Goal: Task Accomplishment & Management: Manage account settings

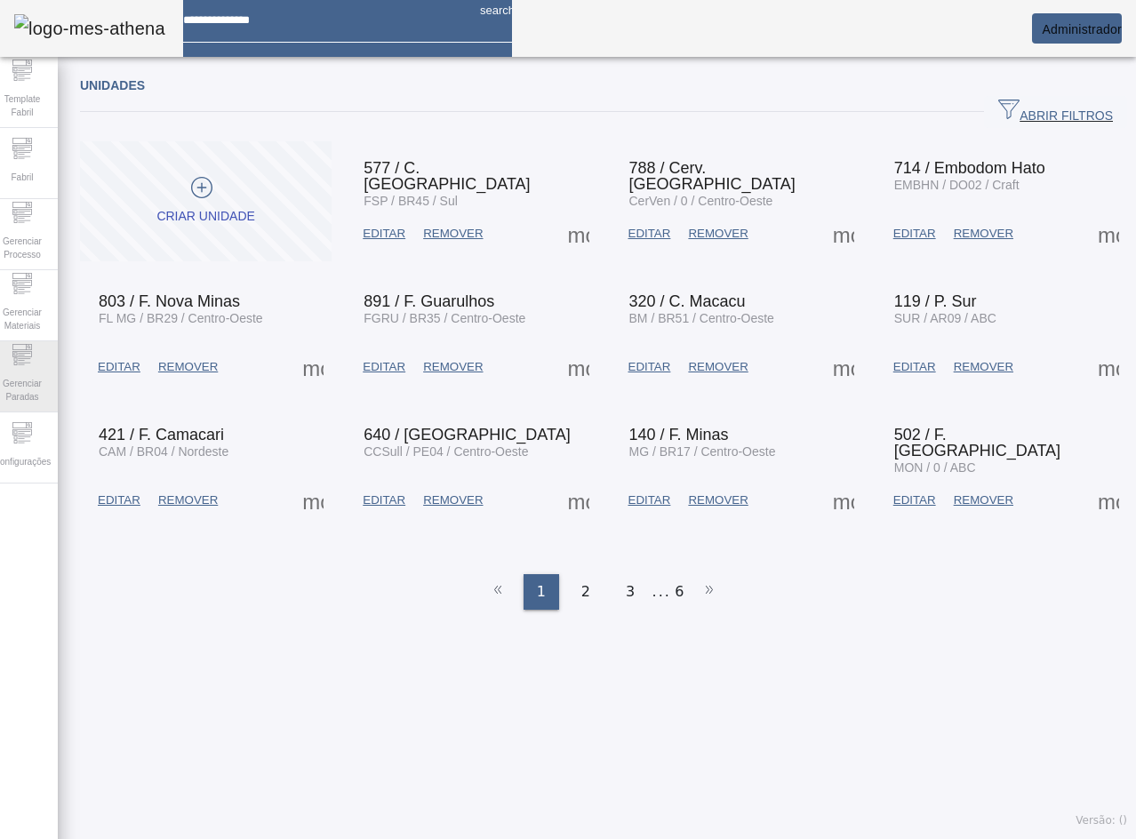
click at [28, 410] on div "Gerenciar Paradas" at bounding box center [22, 376] width 71 height 71
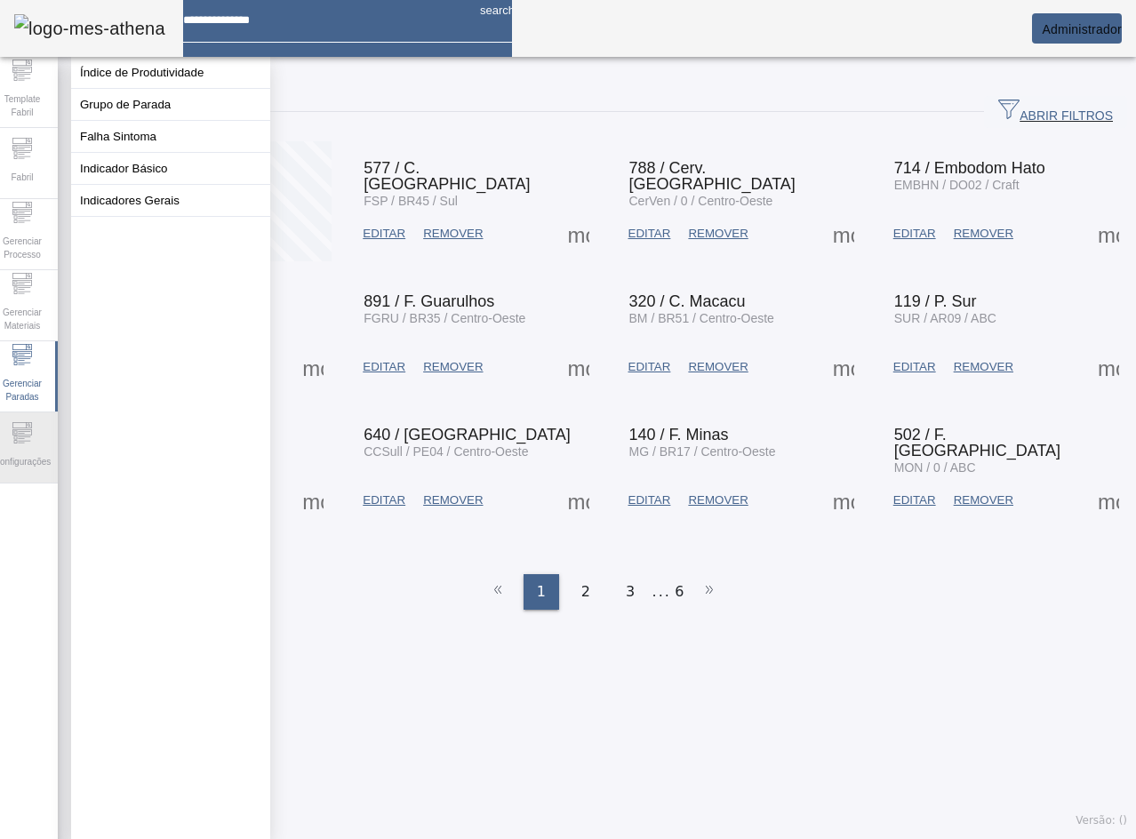
click at [33, 430] on supply-icn-unidade at bounding box center [22, 438] width 21 height 17
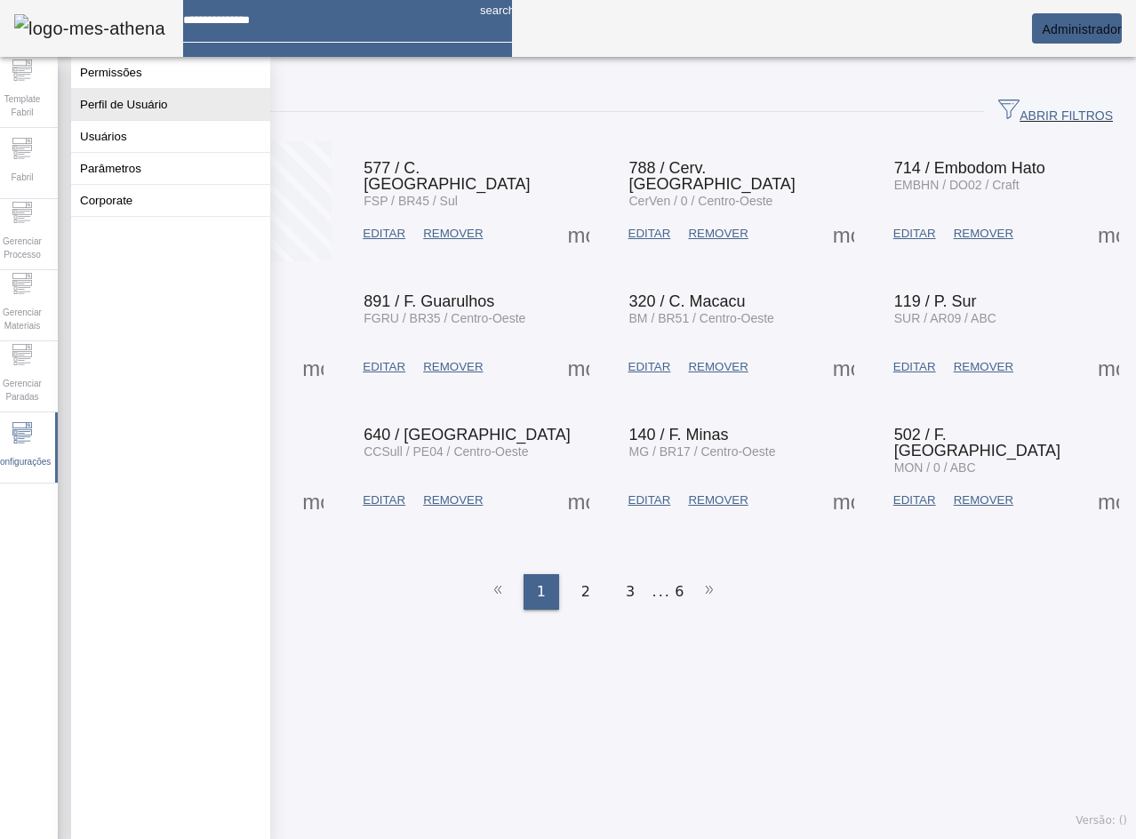
click at [146, 118] on button "Perfil de Usuário" at bounding box center [170, 104] width 199 height 31
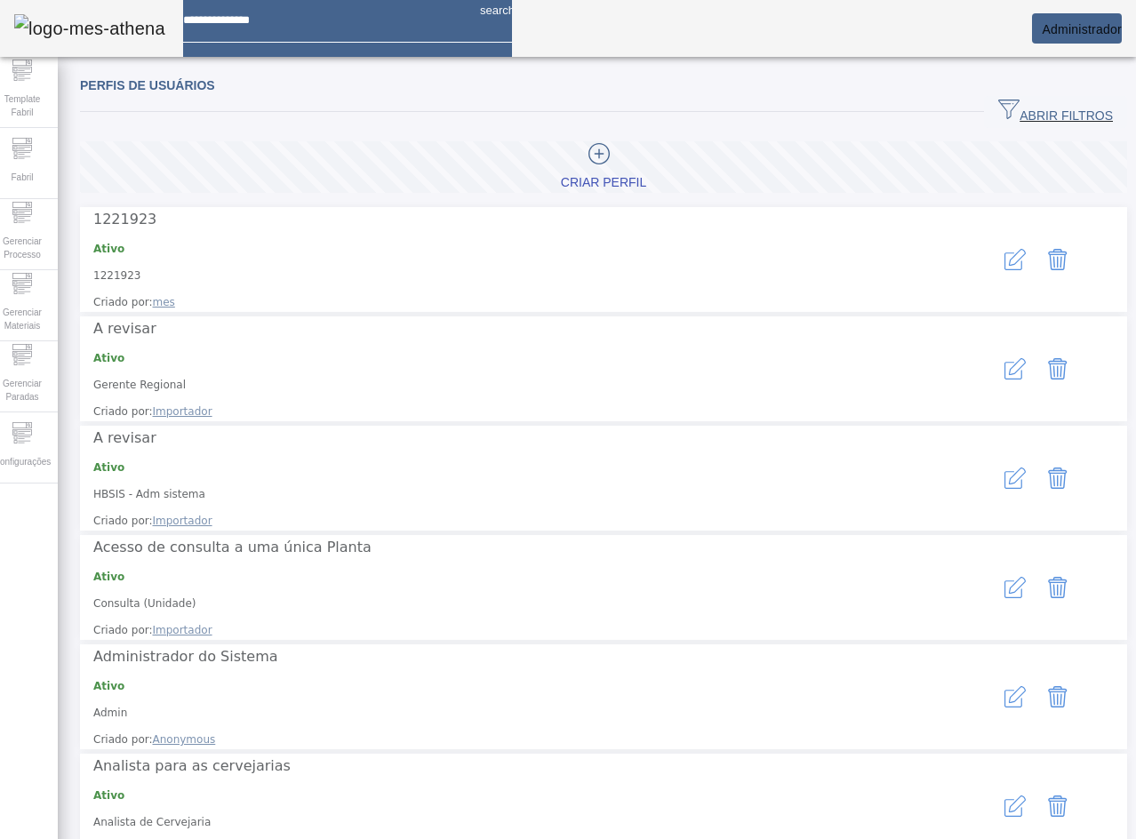
click at [1033, 115] on span "ABRIR FILTROS" at bounding box center [1056, 112] width 115 height 27
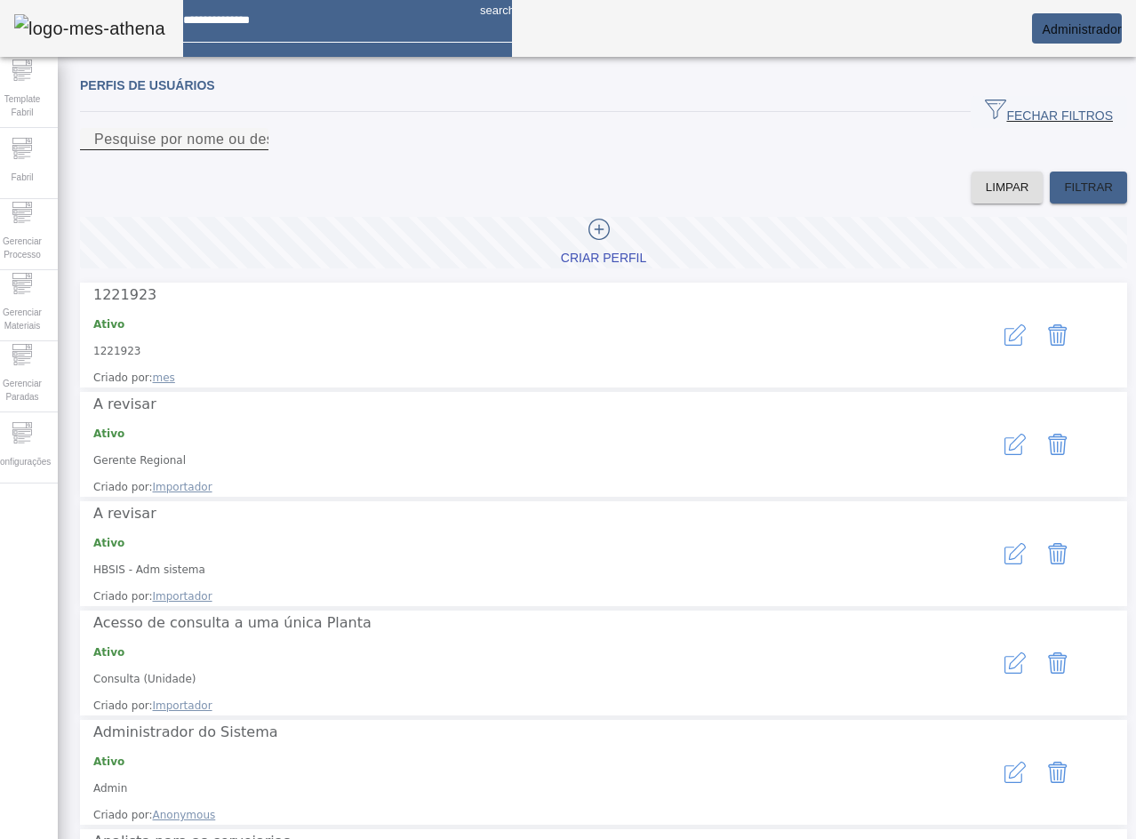
click at [239, 137] on div "Pesquise por nome ou descrição" at bounding box center [174, 139] width 160 height 22
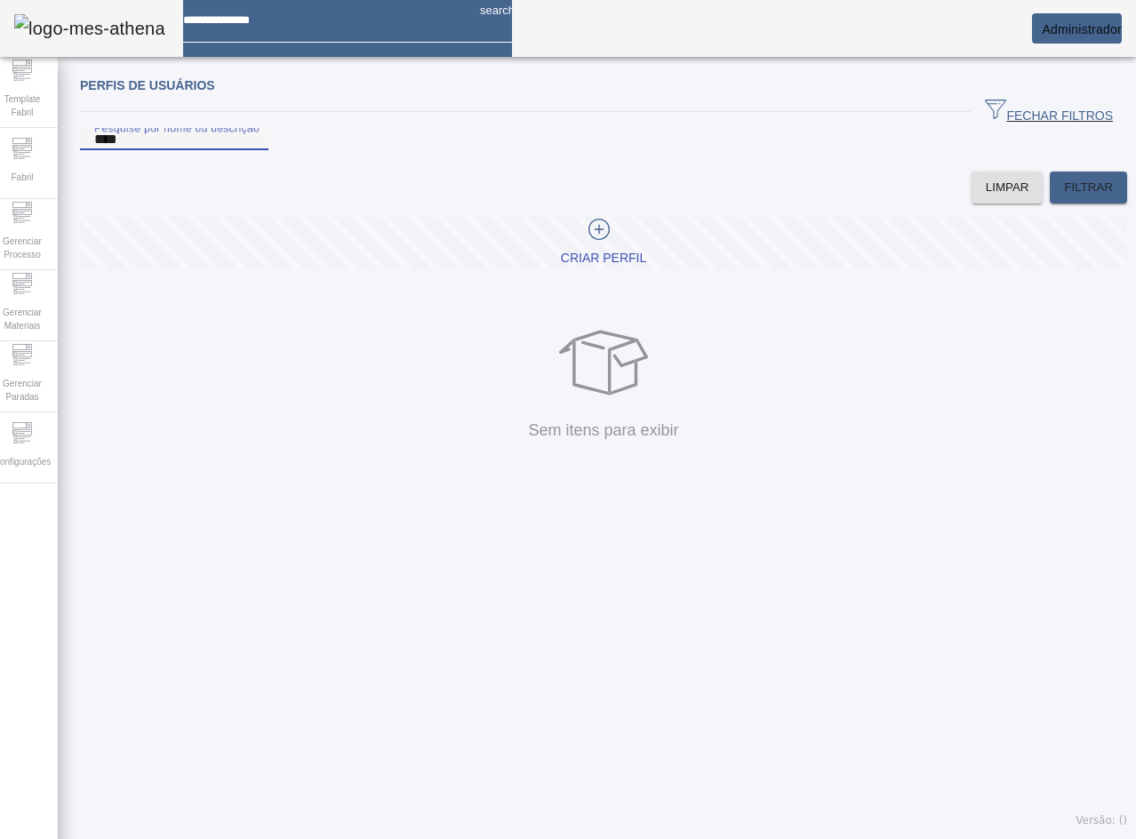
drag, startPoint x: 198, startPoint y: 165, endPoint x: -1, endPoint y: 151, distance: 199.7
click at [0, 151] on html "search Administrador Template Fabril Fabril Gerenciar Processo Gerenciar Materi…" at bounding box center [568, 419] width 1136 height 839
type input "****"
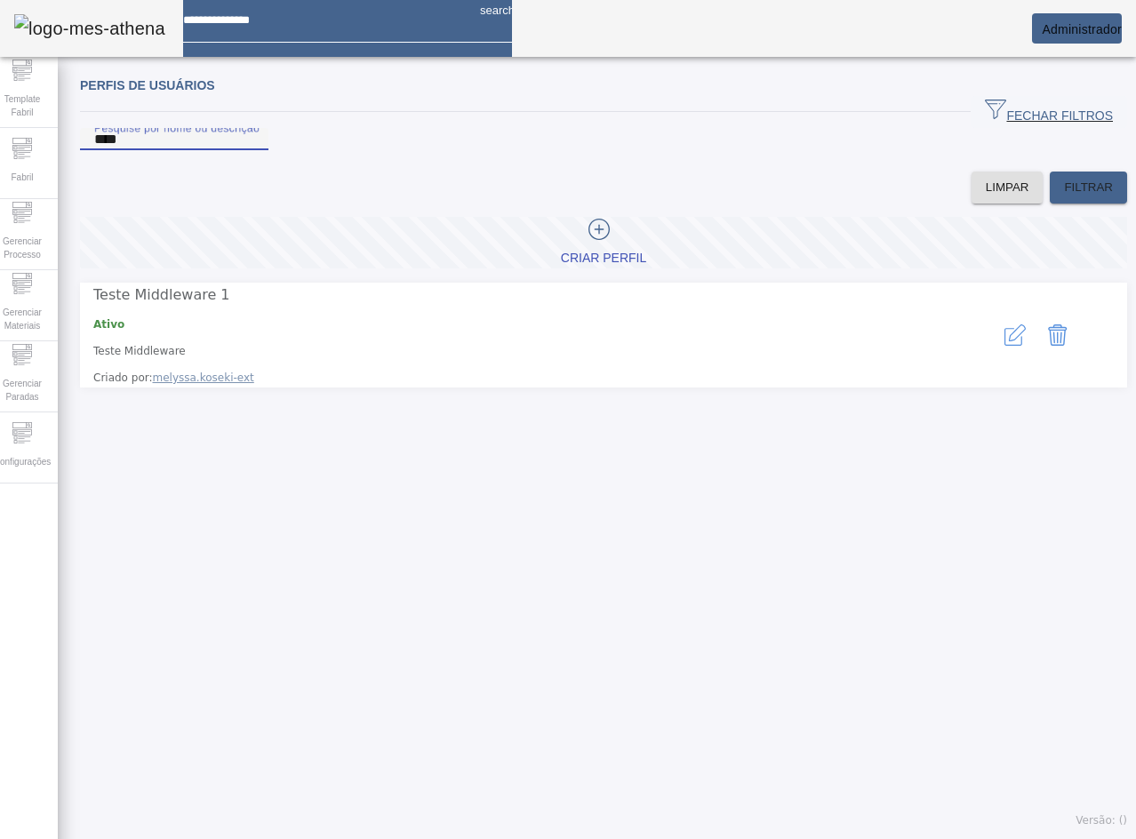
click at [1005, 346] on icon "button" at bounding box center [1015, 335] width 21 height 21
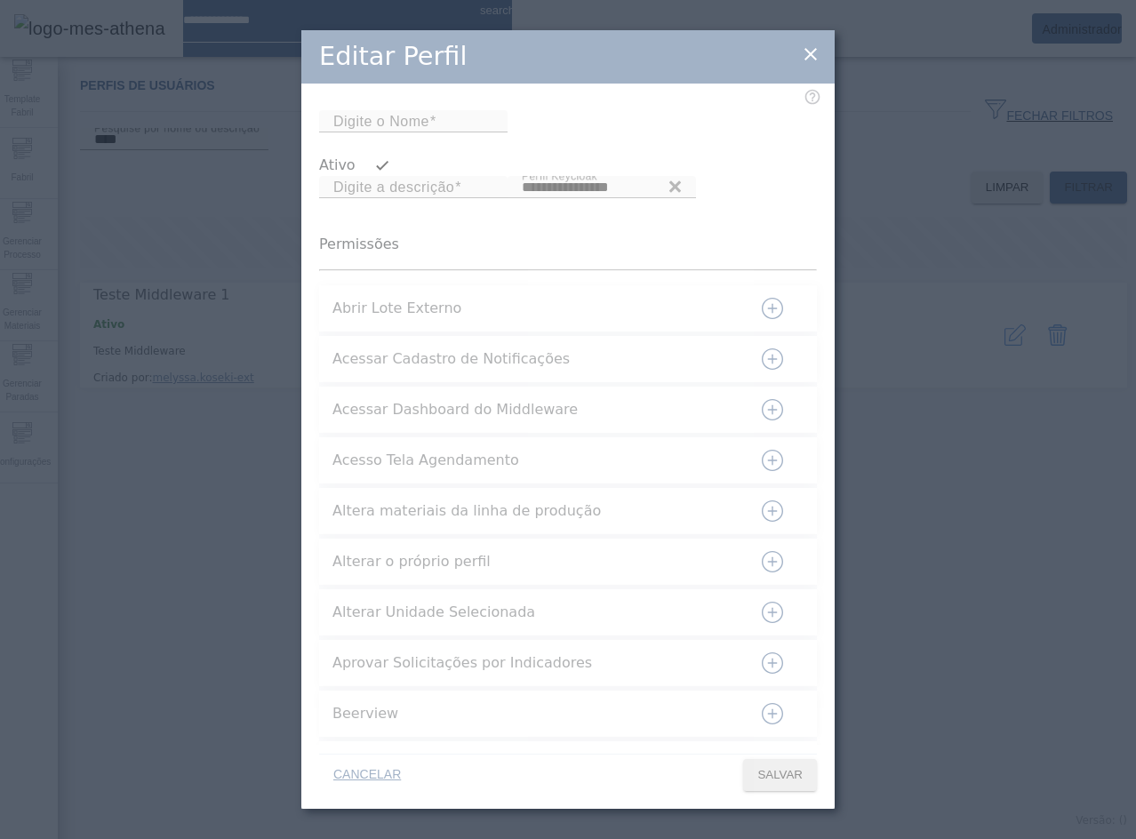
type input "**********"
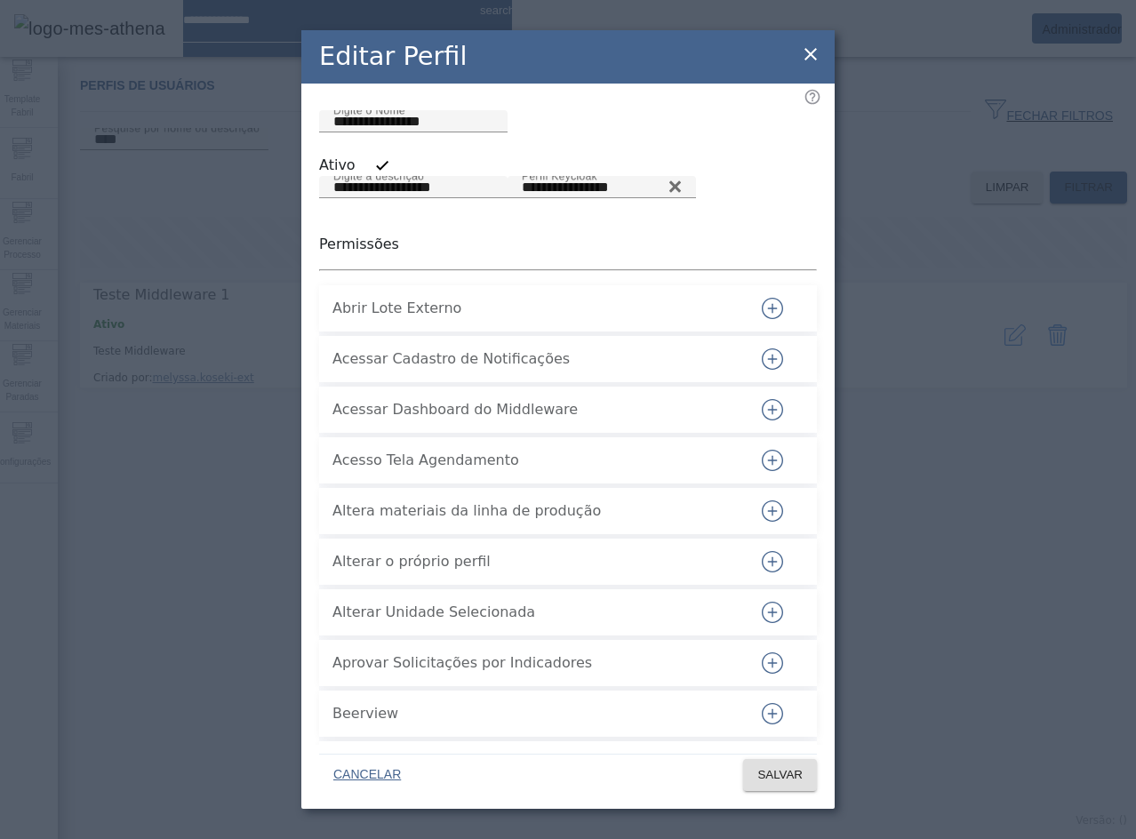
click at [815, 50] on icon at bounding box center [811, 54] width 12 height 12
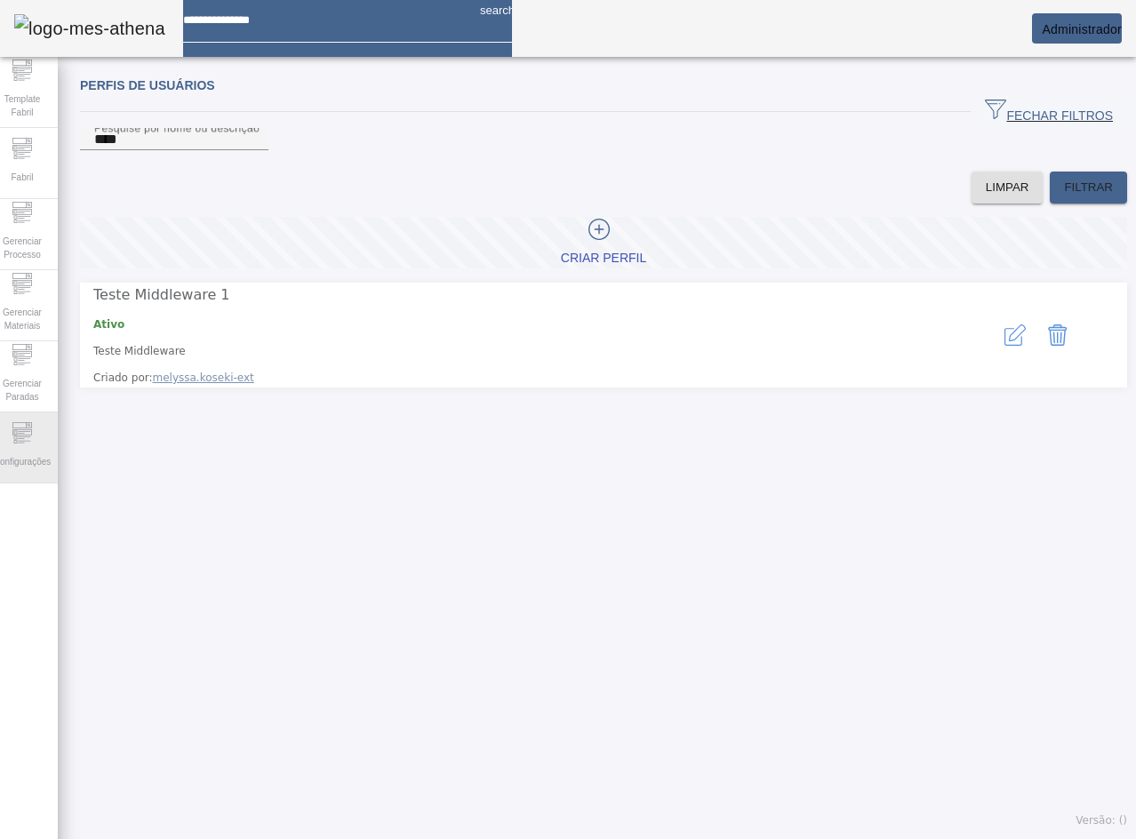
click at [9, 429] on div "Configurações" at bounding box center [22, 448] width 71 height 71
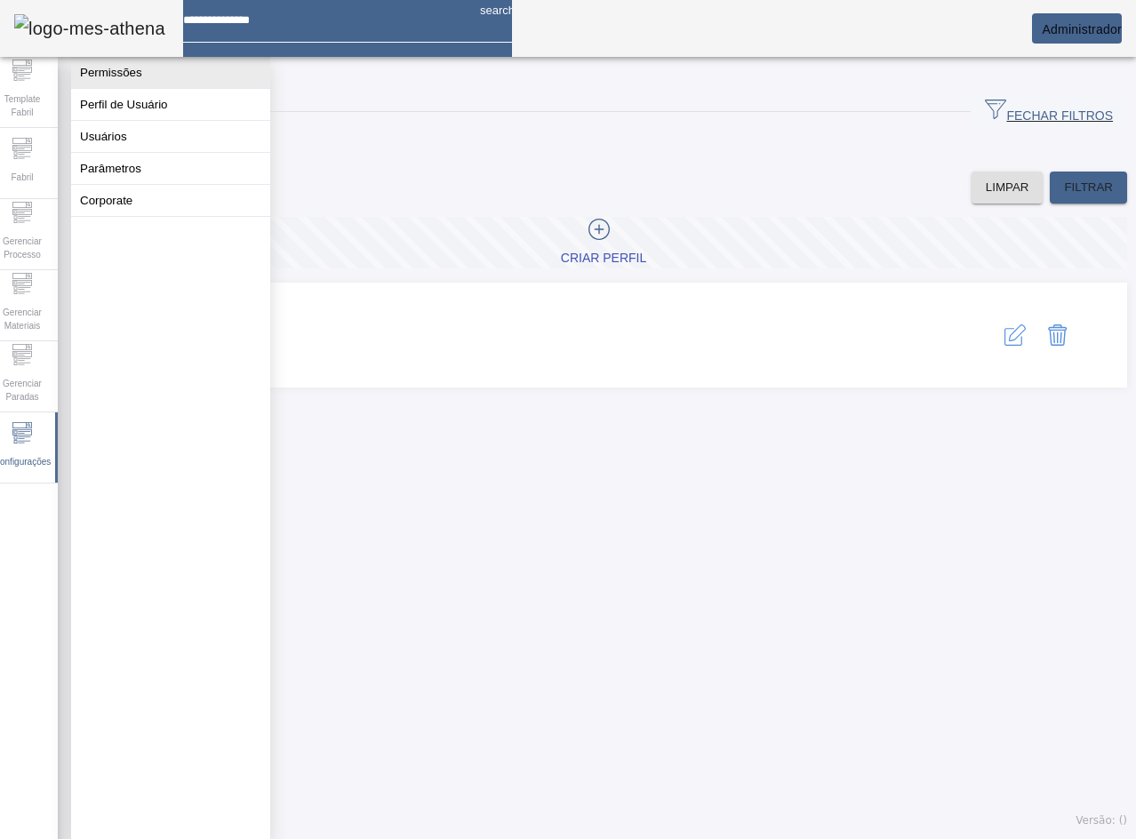
click at [141, 82] on button "Permissões" at bounding box center [170, 72] width 199 height 31
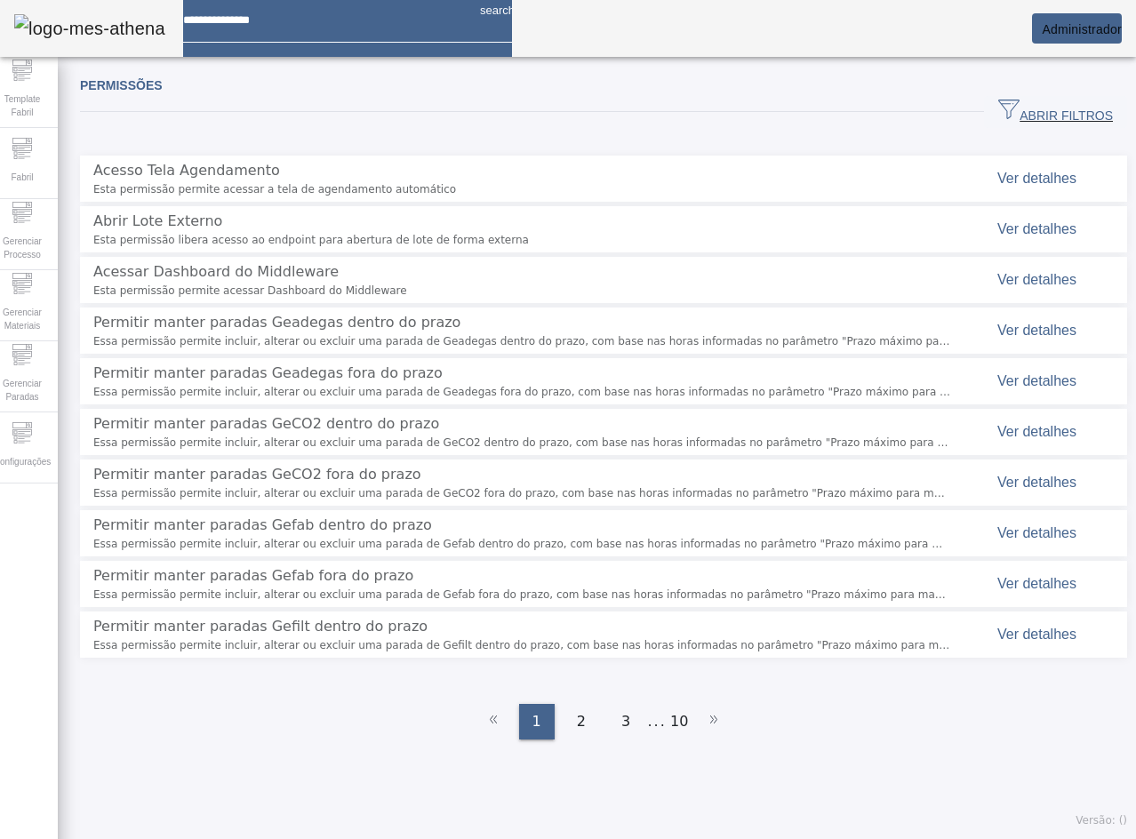
click at [1023, 109] on span "ABRIR FILTROS" at bounding box center [1056, 112] width 115 height 27
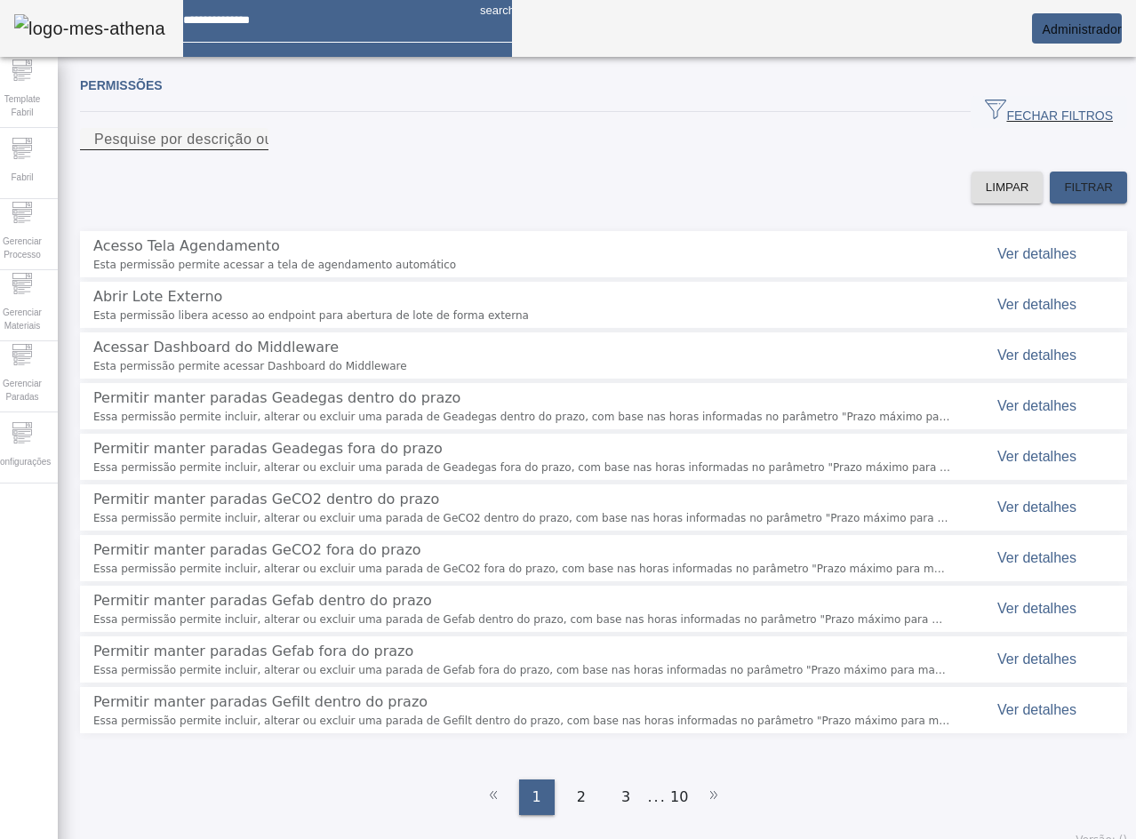
click at [311, 147] on mat-label "Pesquise por descrição ou chave" at bounding box center [205, 139] width 223 height 15
click at [254, 150] on input "Pesquise por descrição ou chave" at bounding box center [174, 139] width 160 height 21
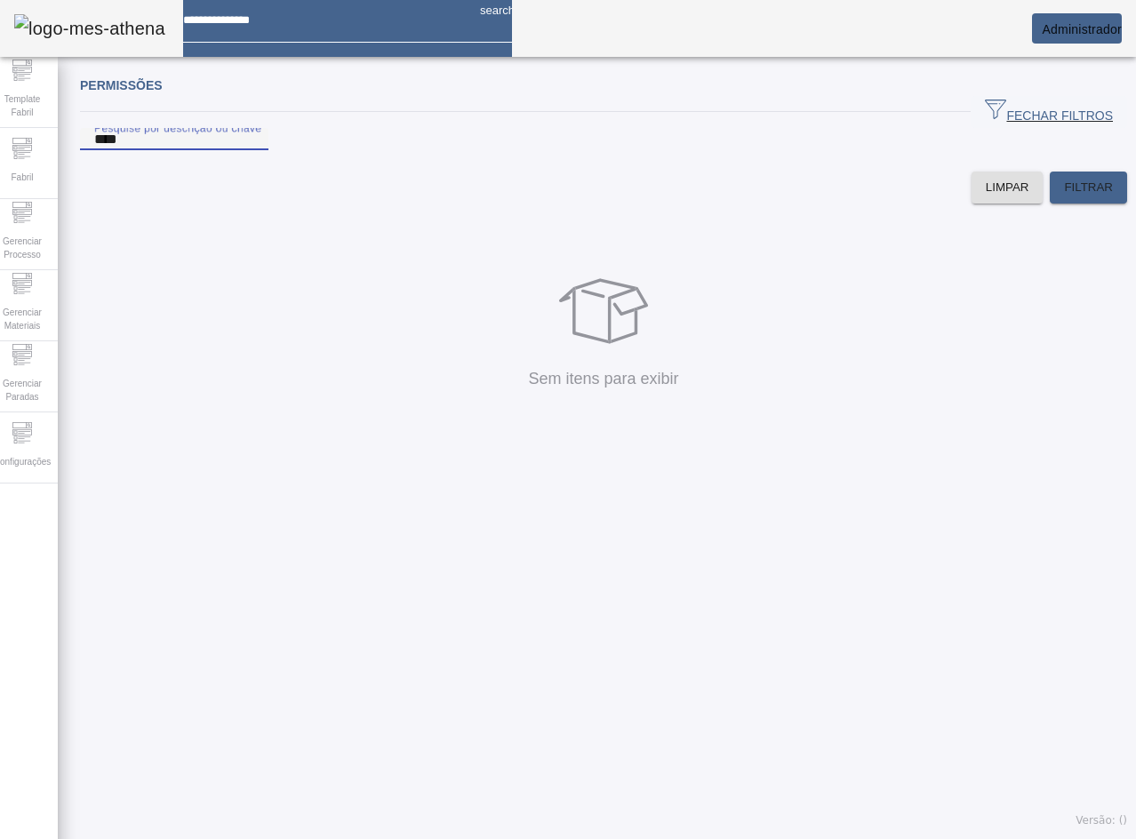
type input "****"
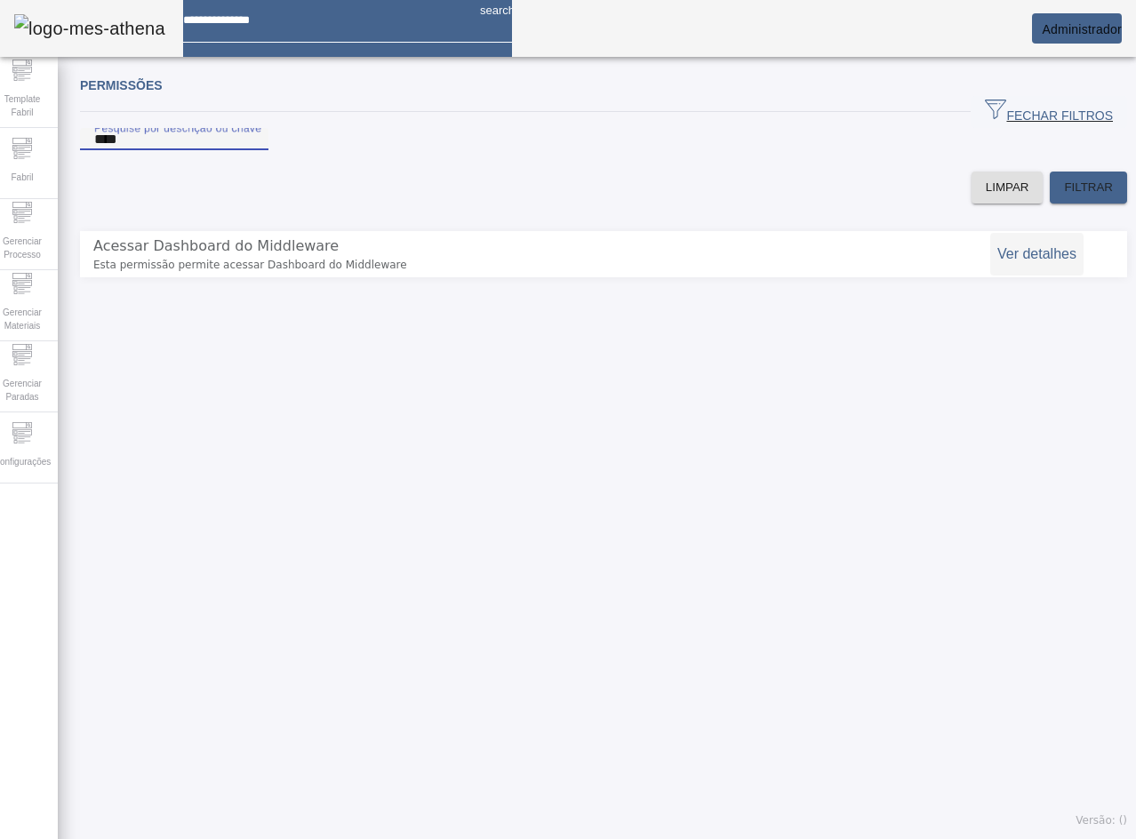
click at [1054, 261] on span "Ver detalhes" at bounding box center [1037, 253] width 79 height 15
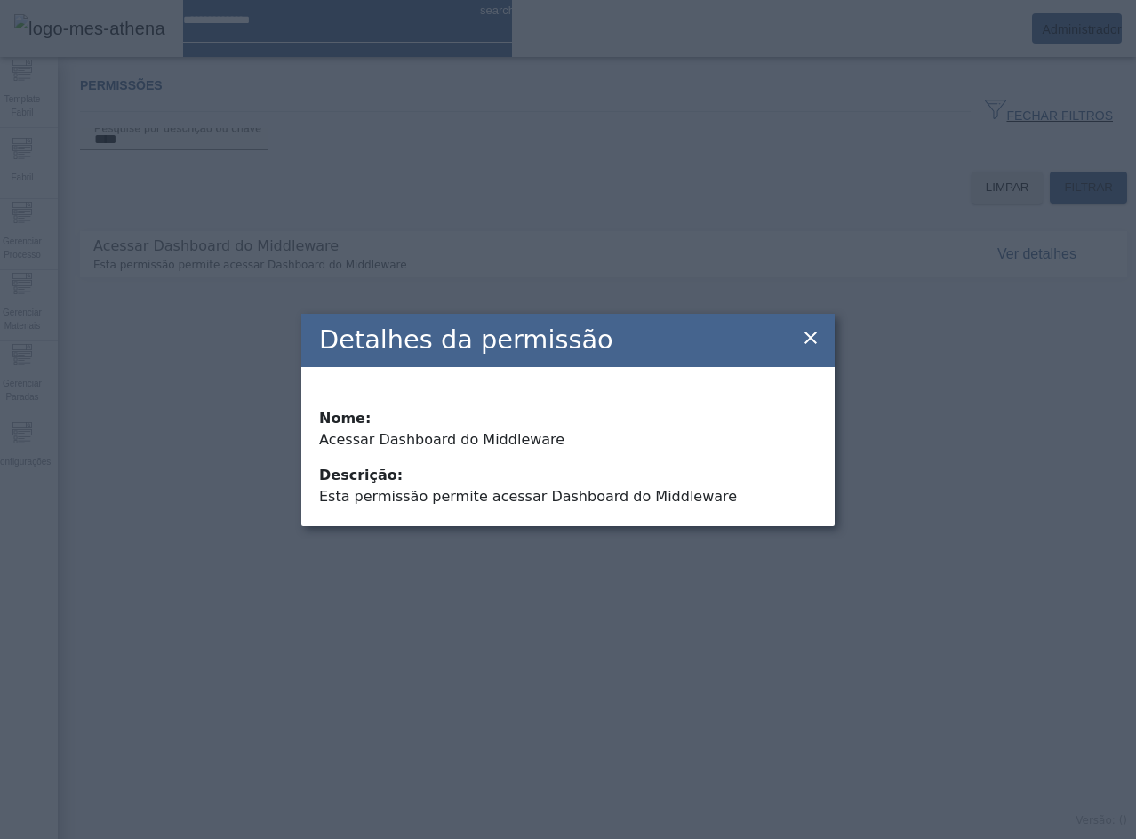
click at [806, 343] on icon at bounding box center [810, 337] width 21 height 21
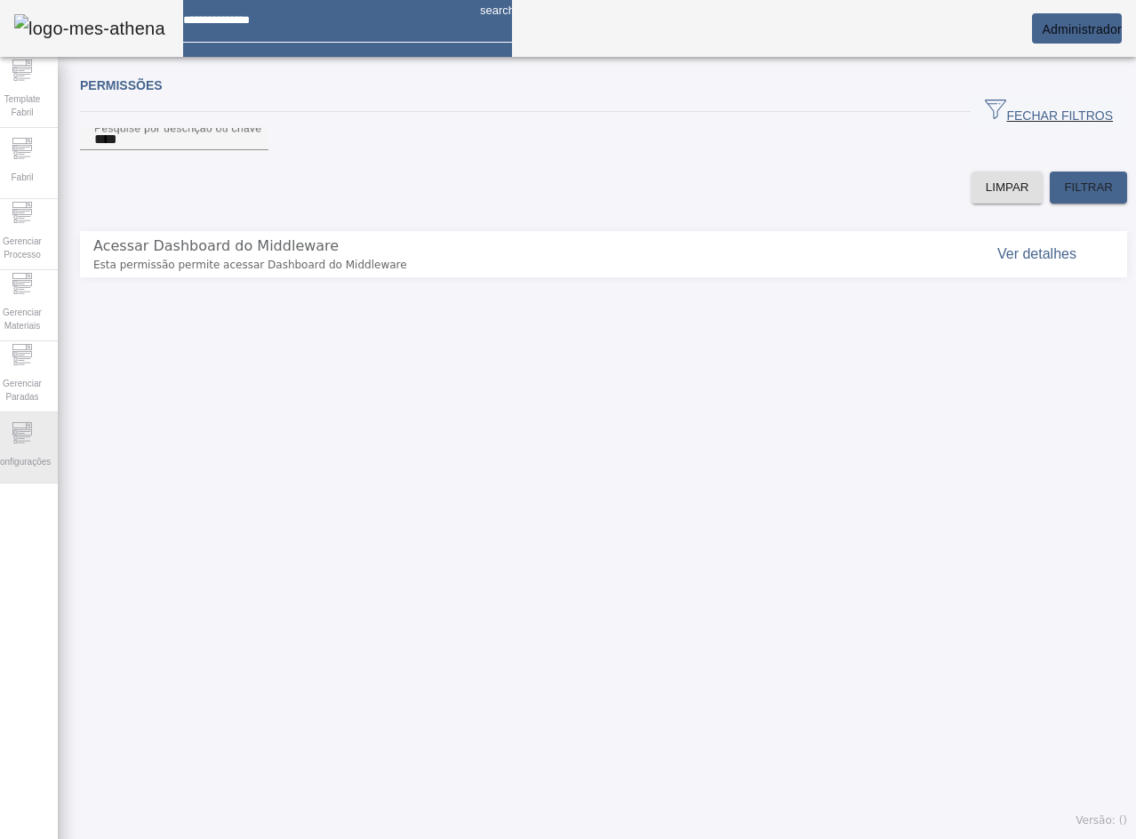
click at [44, 444] on div "Configurações" at bounding box center [22, 448] width 71 height 71
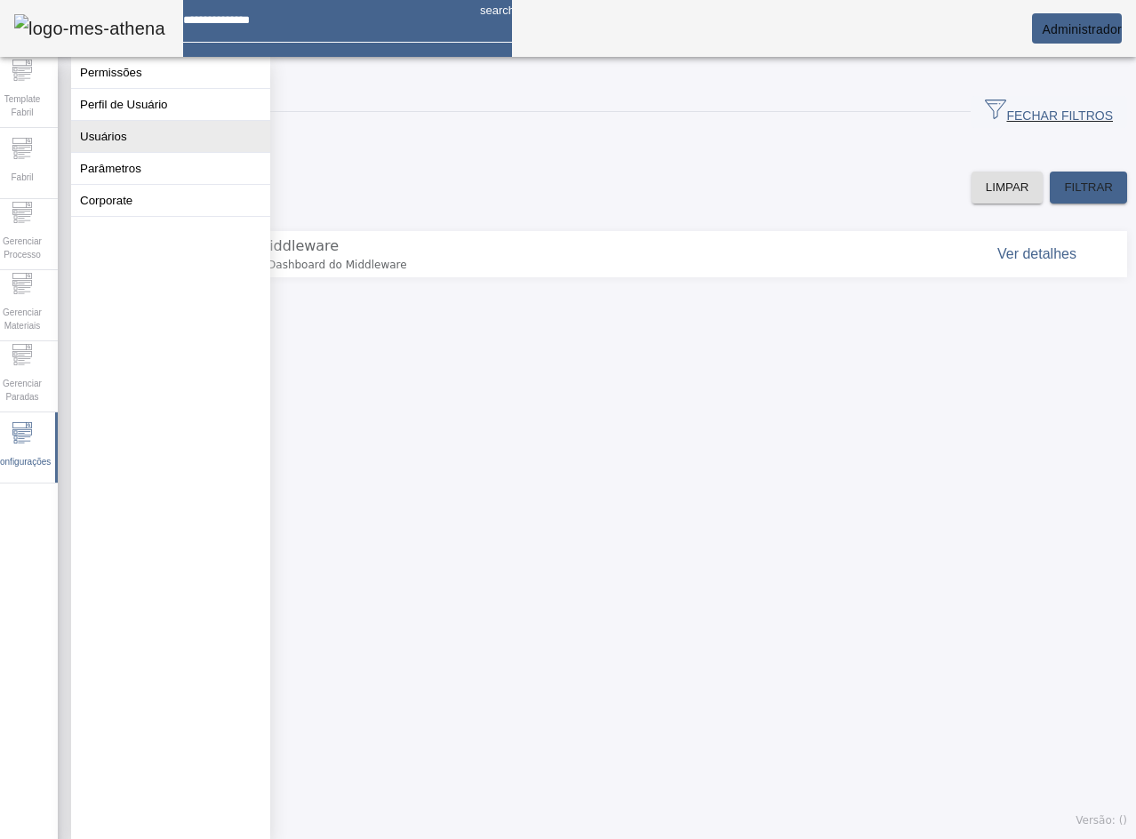
click at [140, 147] on button "Usuários" at bounding box center [170, 136] width 199 height 31
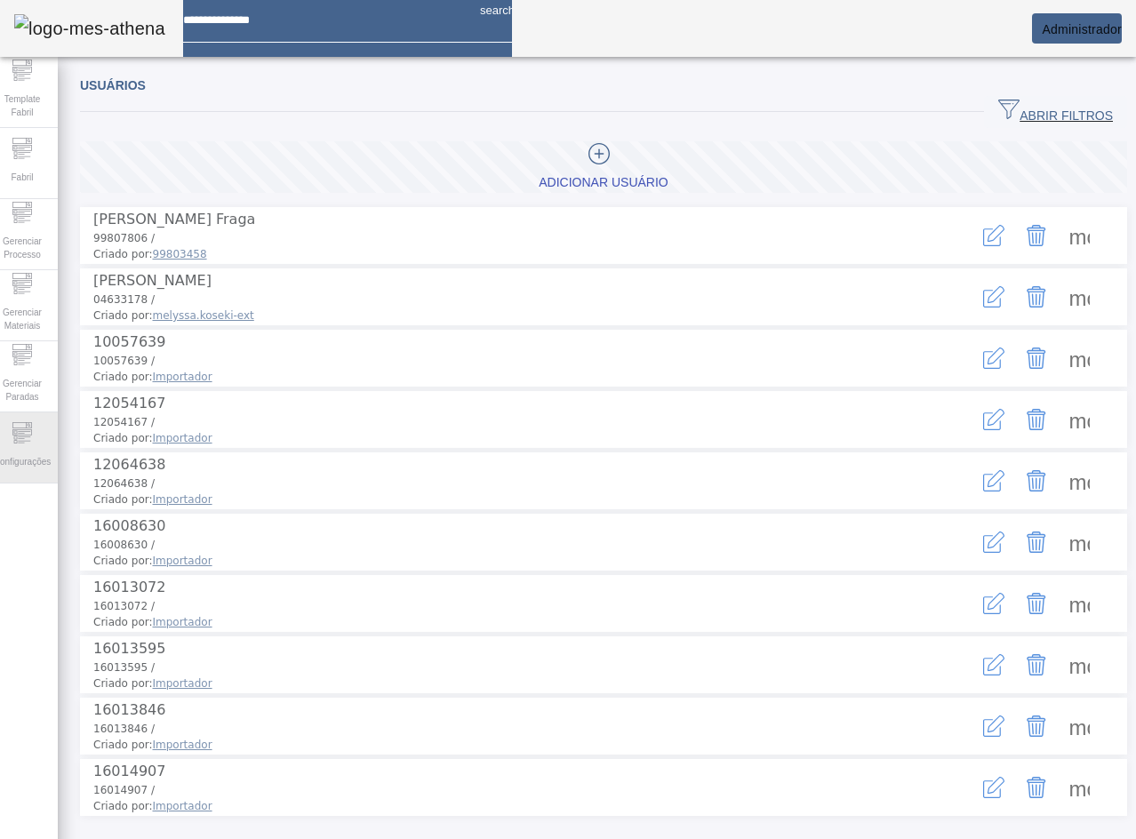
click at [31, 430] on icon at bounding box center [22, 432] width 21 height 21
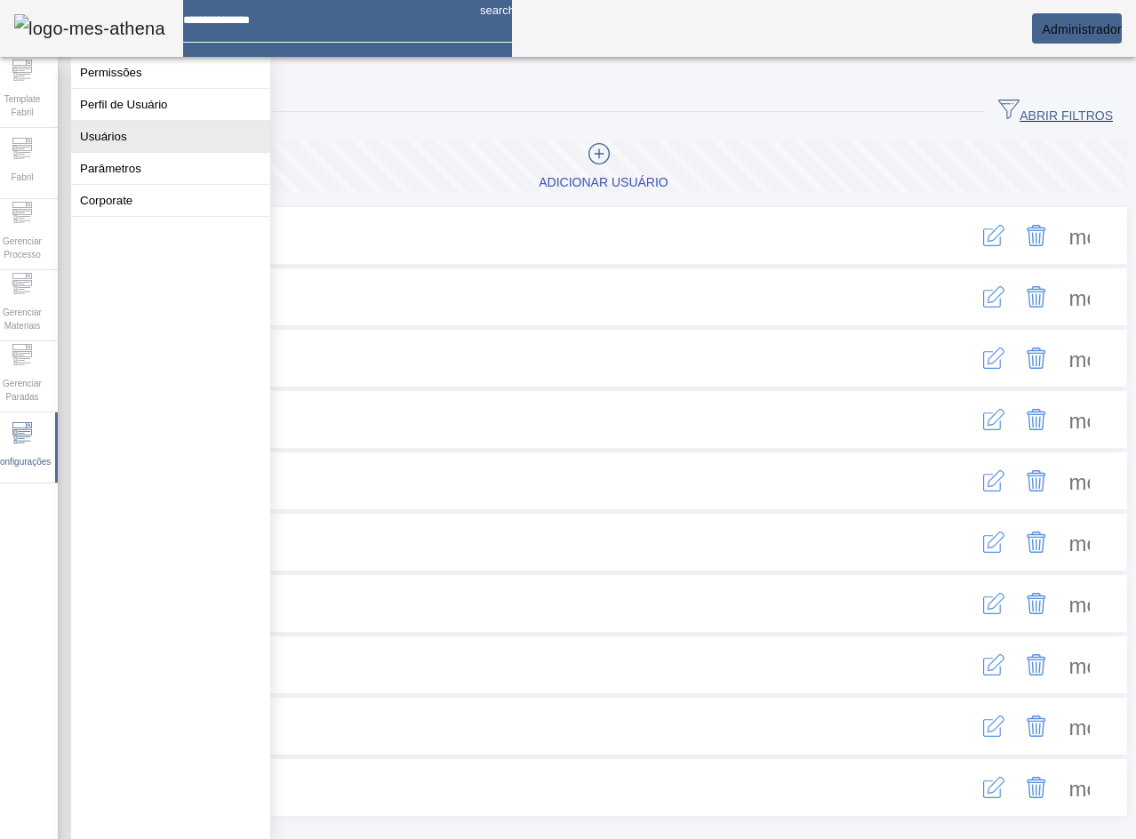
click at [153, 152] on button "Usuários" at bounding box center [170, 136] width 199 height 31
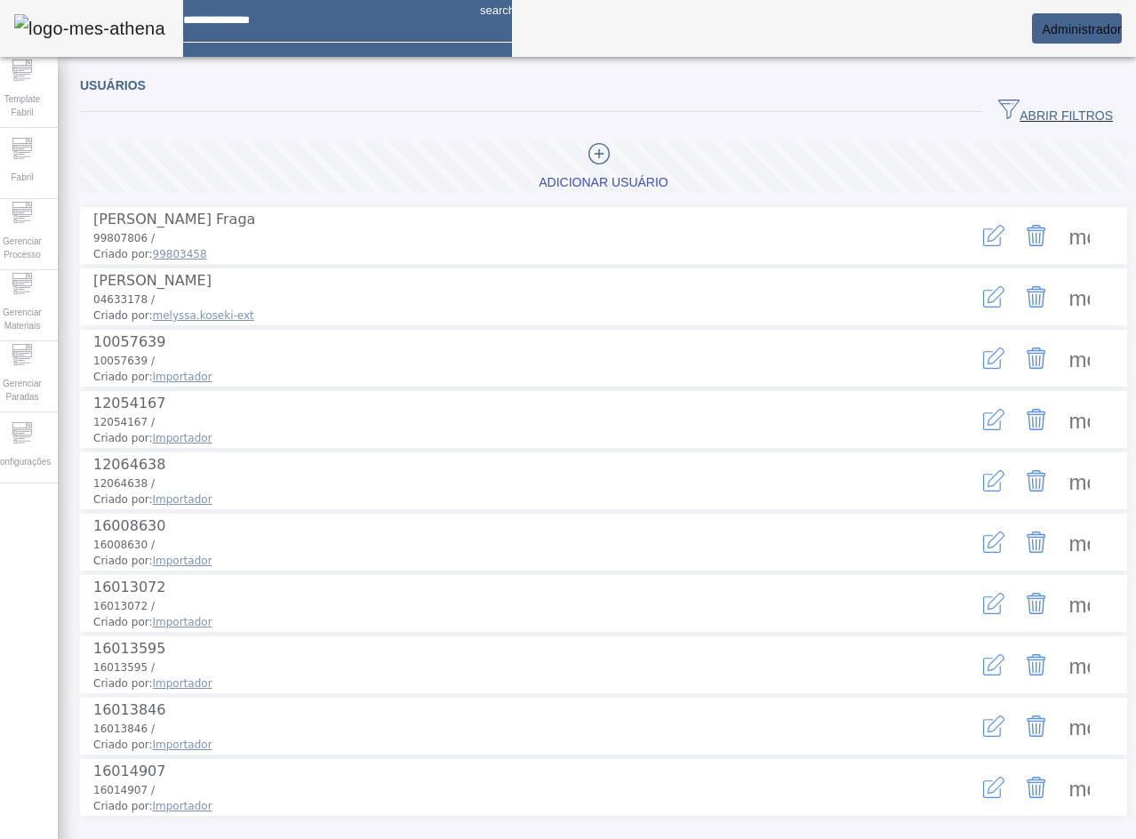
click at [1058, 418] on span at bounding box center [1079, 419] width 43 height 43
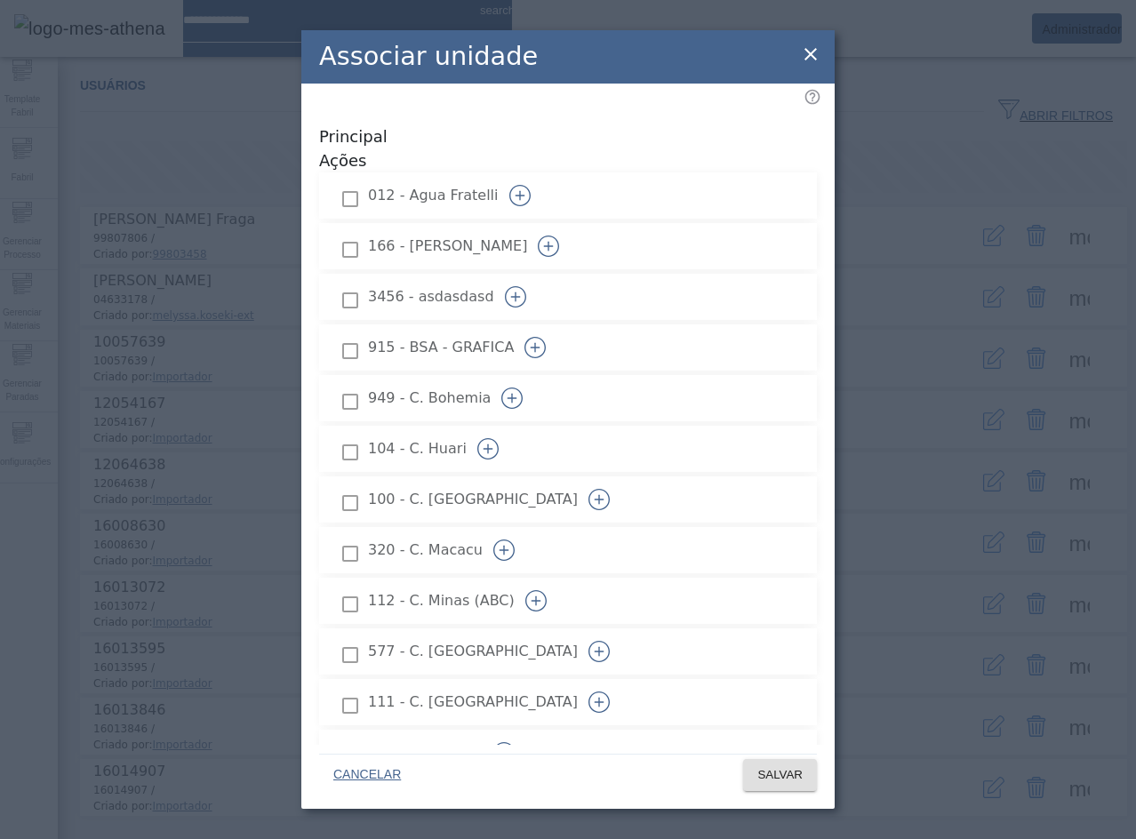
click at [803, 38] on div "Associar unidade" at bounding box center [568, 56] width 534 height 53
click at [804, 59] on icon at bounding box center [810, 54] width 21 height 21
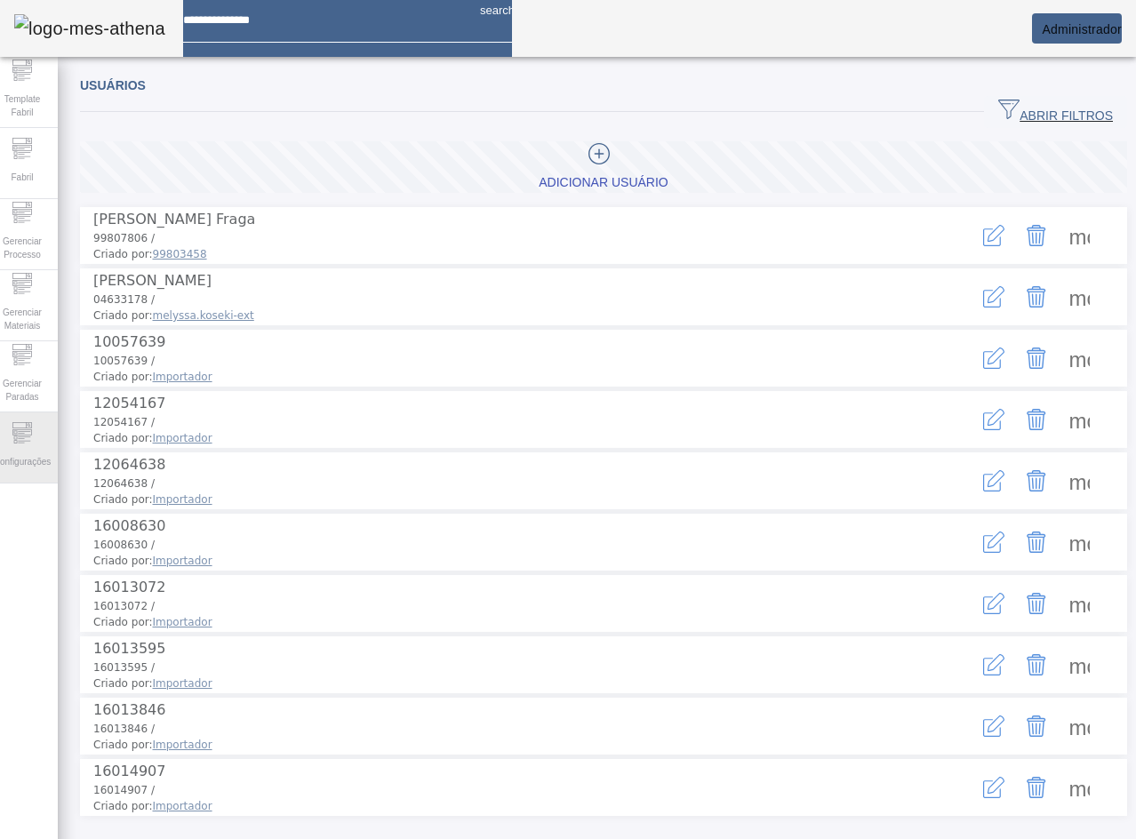
click at [33, 469] on span "Configurações" at bounding box center [22, 462] width 68 height 24
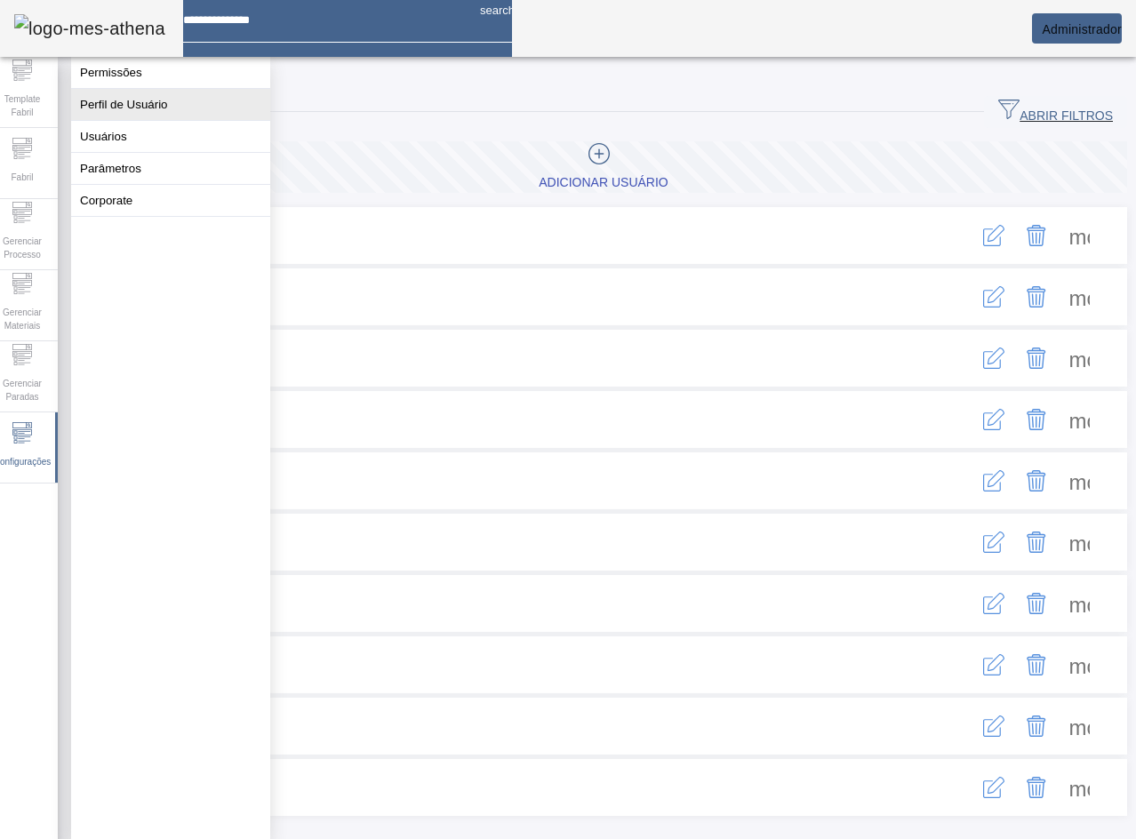
click at [181, 115] on button "Perfil de Usuário" at bounding box center [170, 104] width 199 height 31
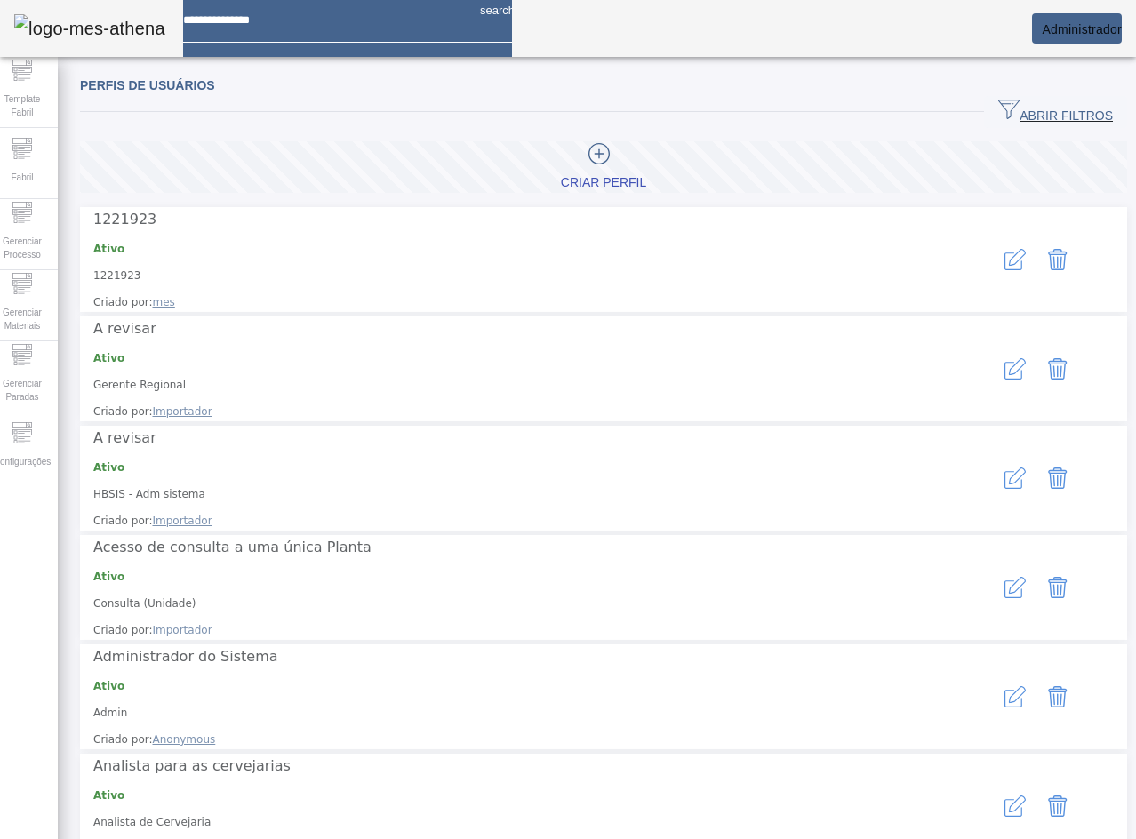
click at [1026, 111] on span "ABRIR FILTROS" at bounding box center [1056, 112] width 115 height 27
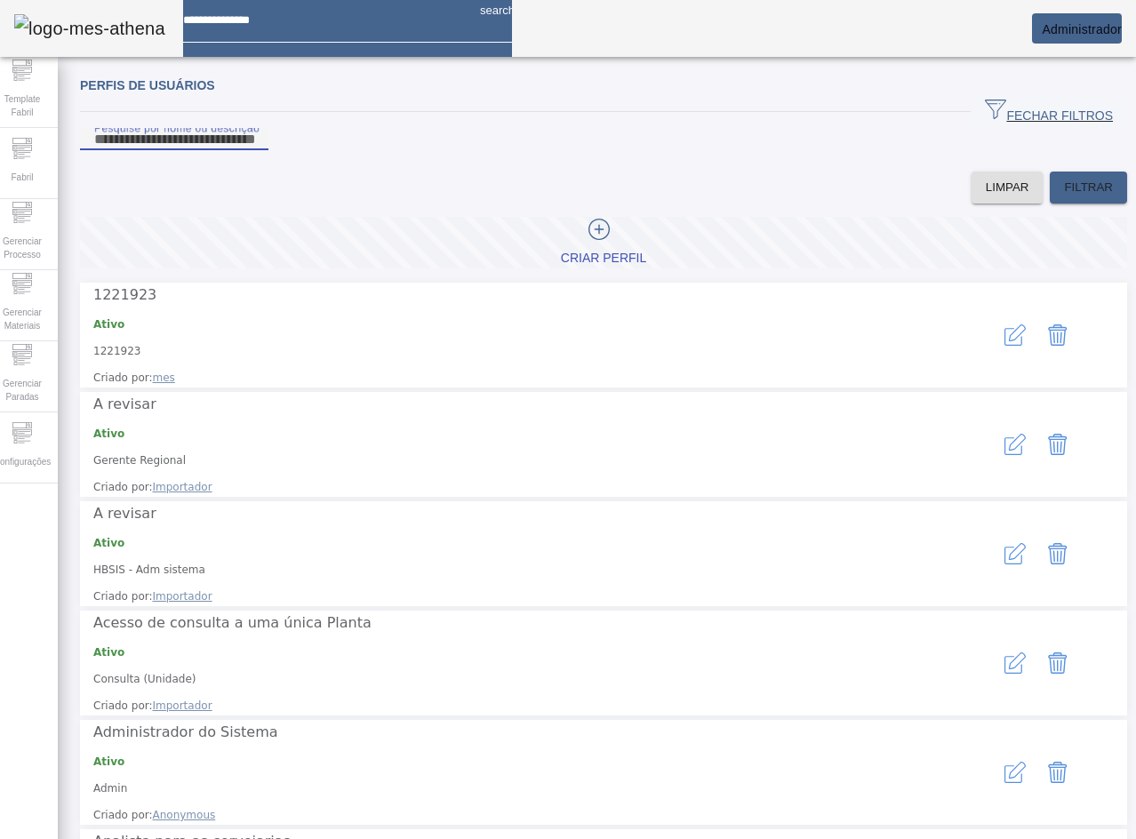
click at [254, 150] on input "Pesquise por nome ou descrição" at bounding box center [174, 139] width 160 height 21
click at [1005, 653] on icon "button" at bounding box center [1015, 663] width 21 height 21
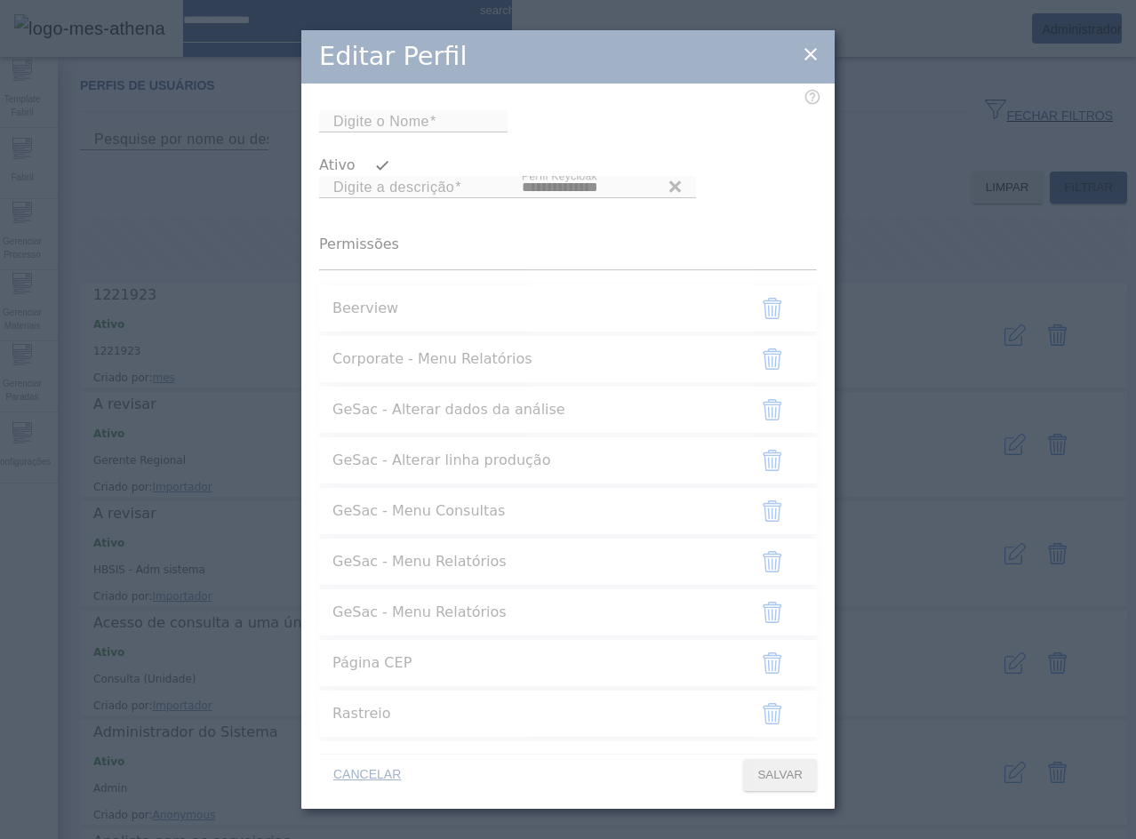
type input "**********"
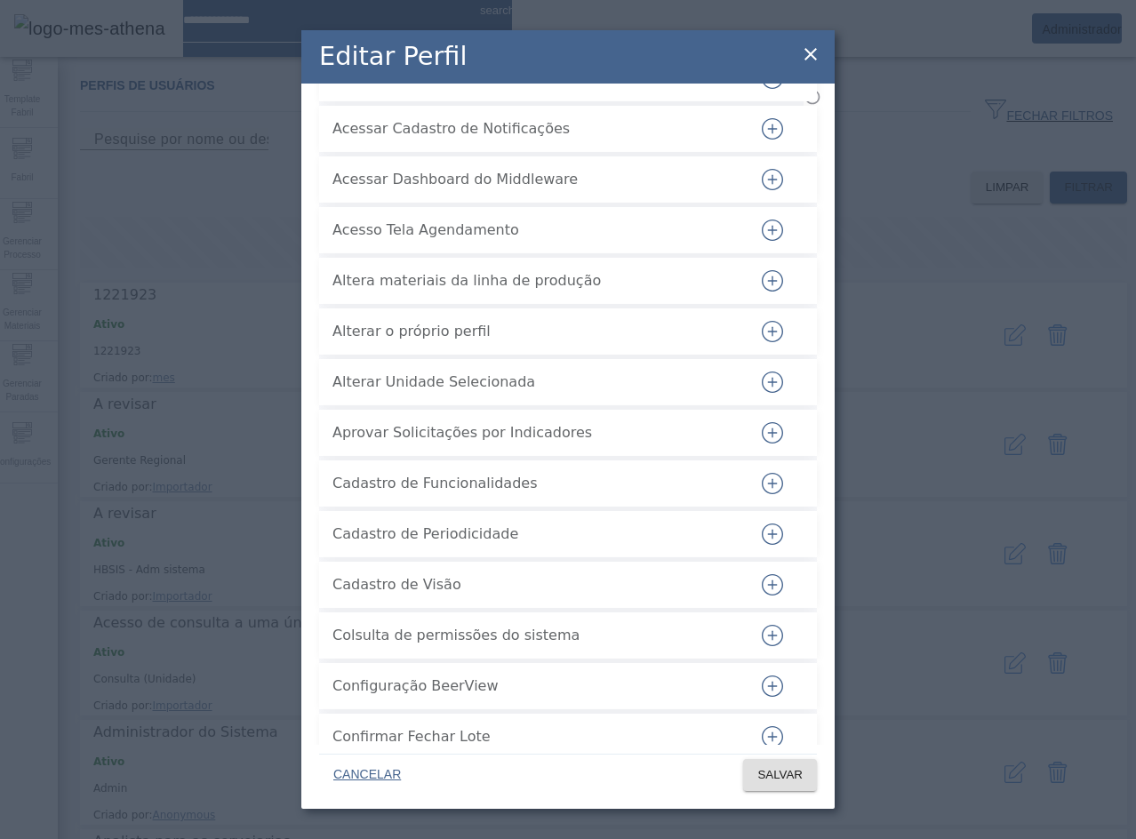
scroll to position [978, 0]
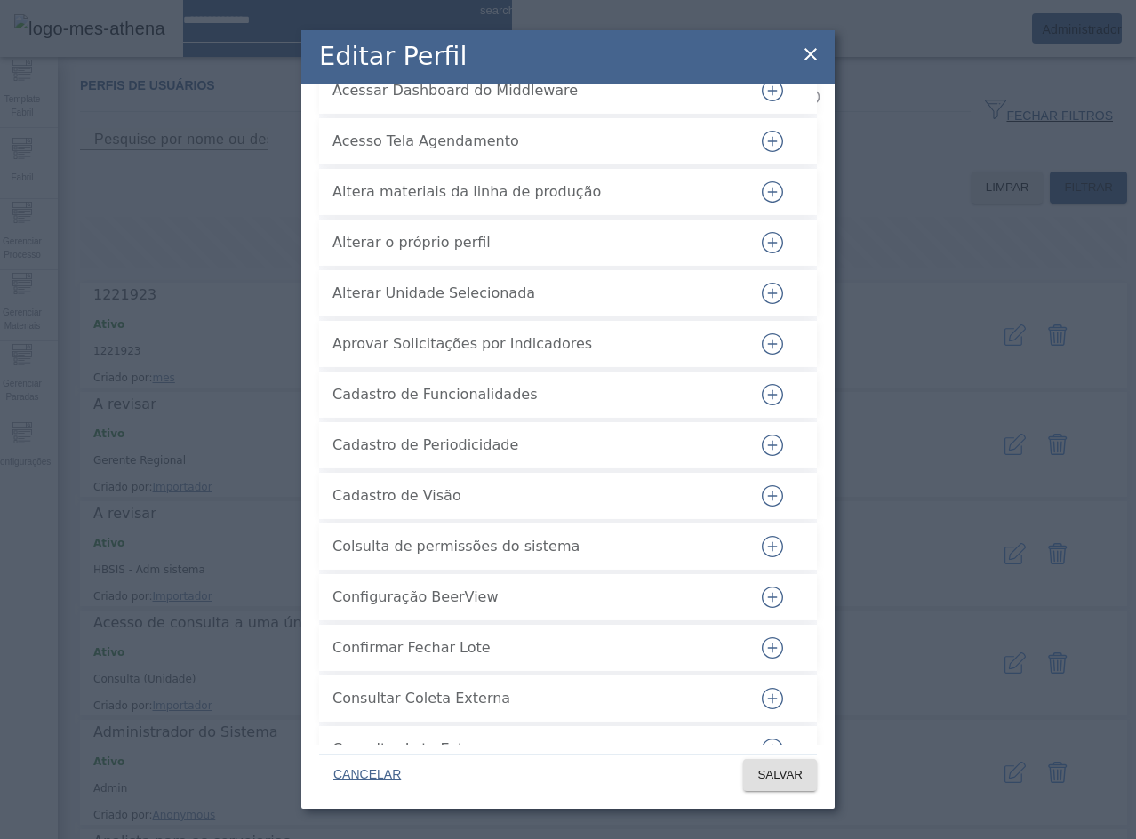
drag, startPoint x: 322, startPoint y: 167, endPoint x: 596, endPoint y: 173, distance: 273.9
click at [586, 114] on li "Acessar Dashboard do Middleware" at bounding box center [568, 91] width 498 height 46
click at [619, 101] on span "Acessar Dashboard do Middleware" at bounding box center [533, 90] width 400 height 21
